Goal: Information Seeking & Learning: Learn about a topic

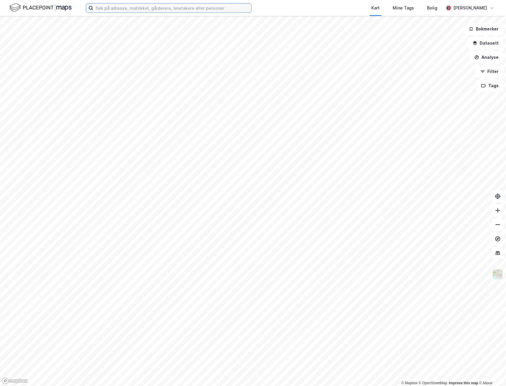
click at [157, 7] on input at bounding box center [172, 8] width 158 height 9
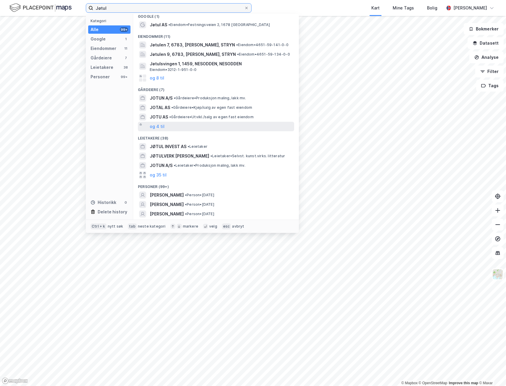
scroll to position [13, 0]
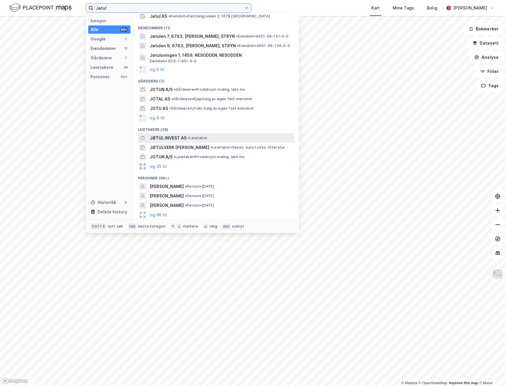
type input "Jøtul"
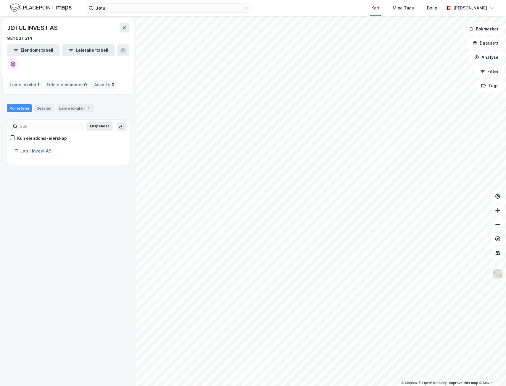
click at [30, 148] on link "Jøtul Invest AS" at bounding box center [35, 150] width 31 height 5
click at [68, 104] on div "Leide lokaler 1" at bounding box center [75, 108] width 37 height 8
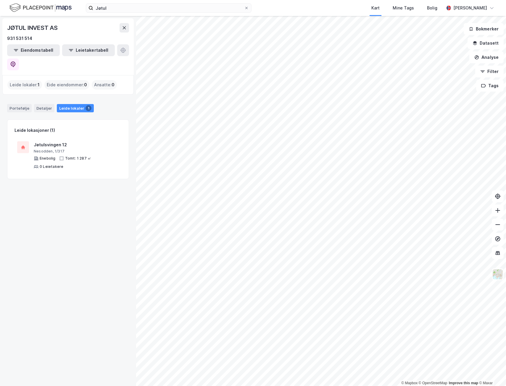
click at [72, 104] on div "Leide lokaler 1" at bounding box center [75, 108] width 37 height 8
